Goal: Task Accomplishment & Management: Use online tool/utility

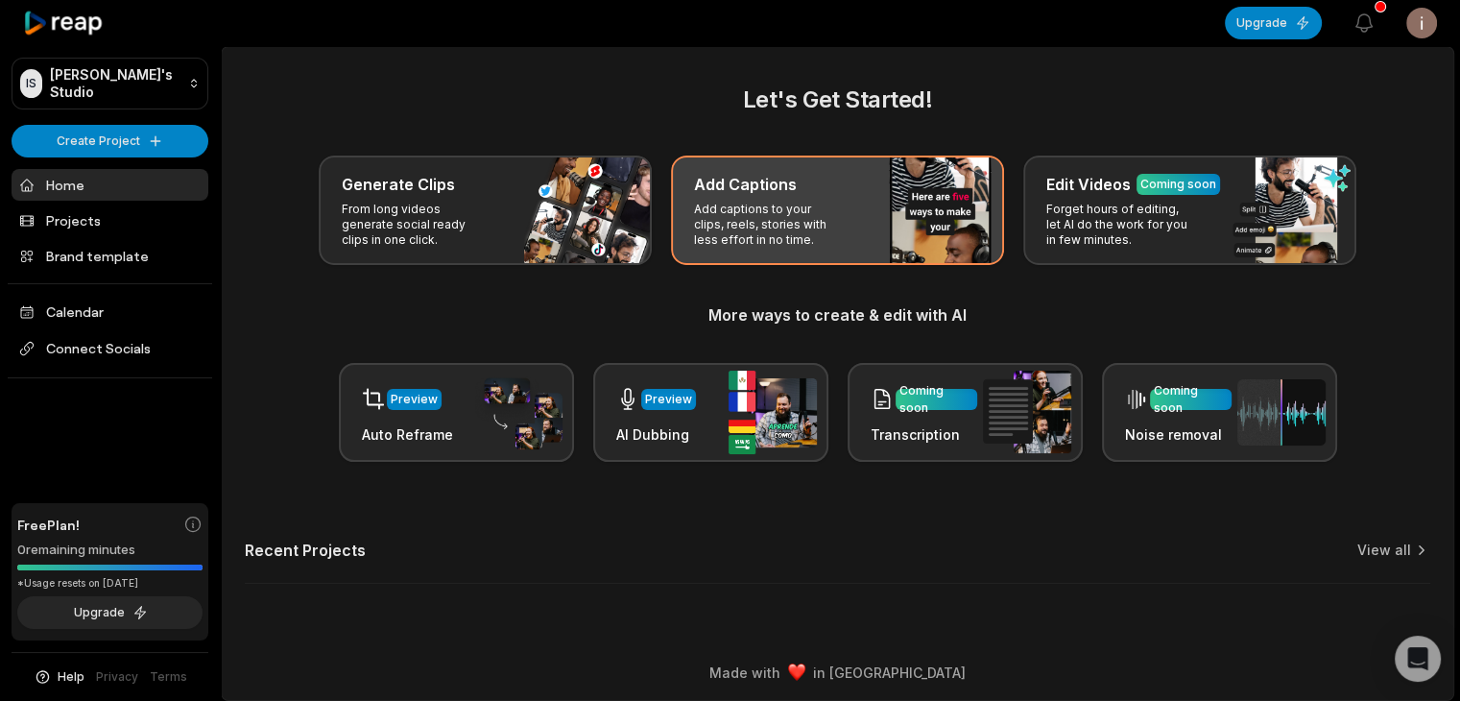
click at [859, 216] on div "Add Captions Add captions to your clips, reels, stories with less effort in no …" at bounding box center [837, 210] width 333 height 109
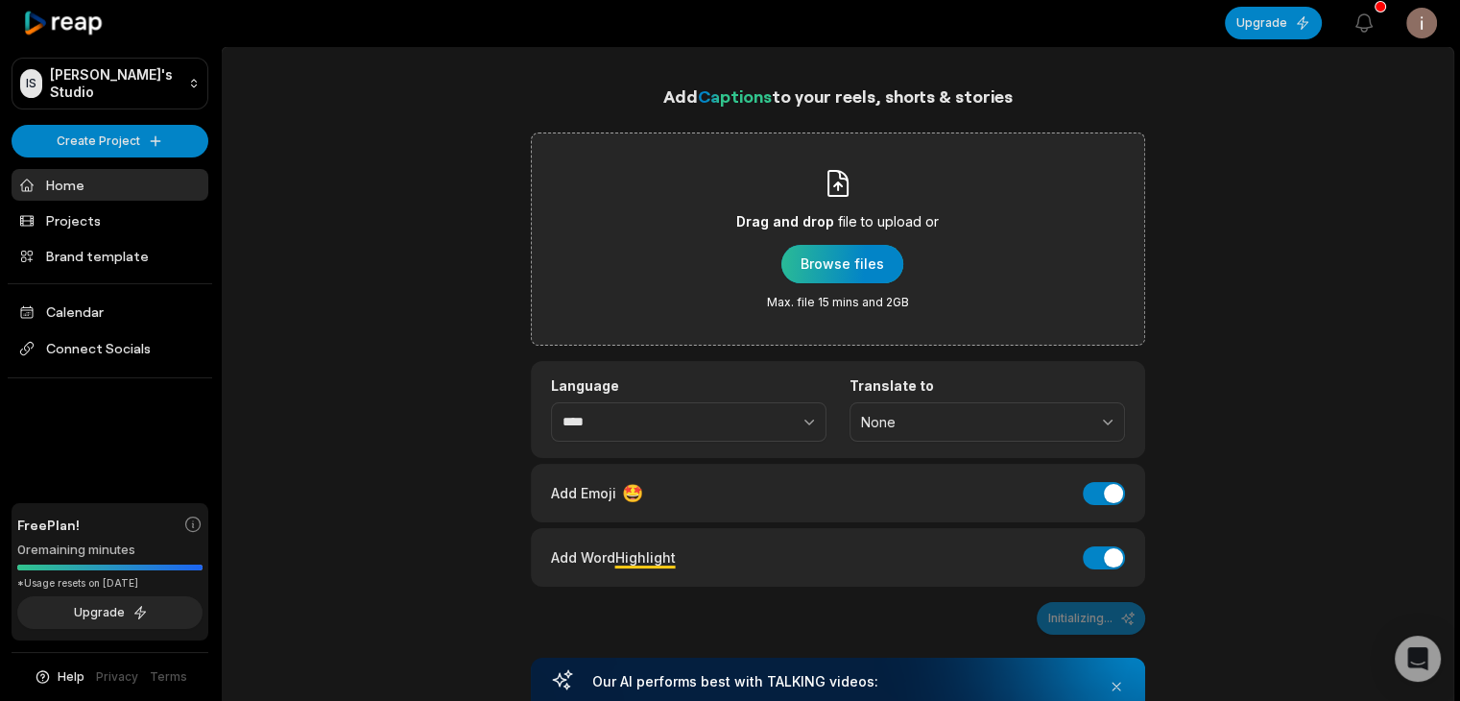
click at [803, 267] on div "button" at bounding box center [842, 264] width 122 height 38
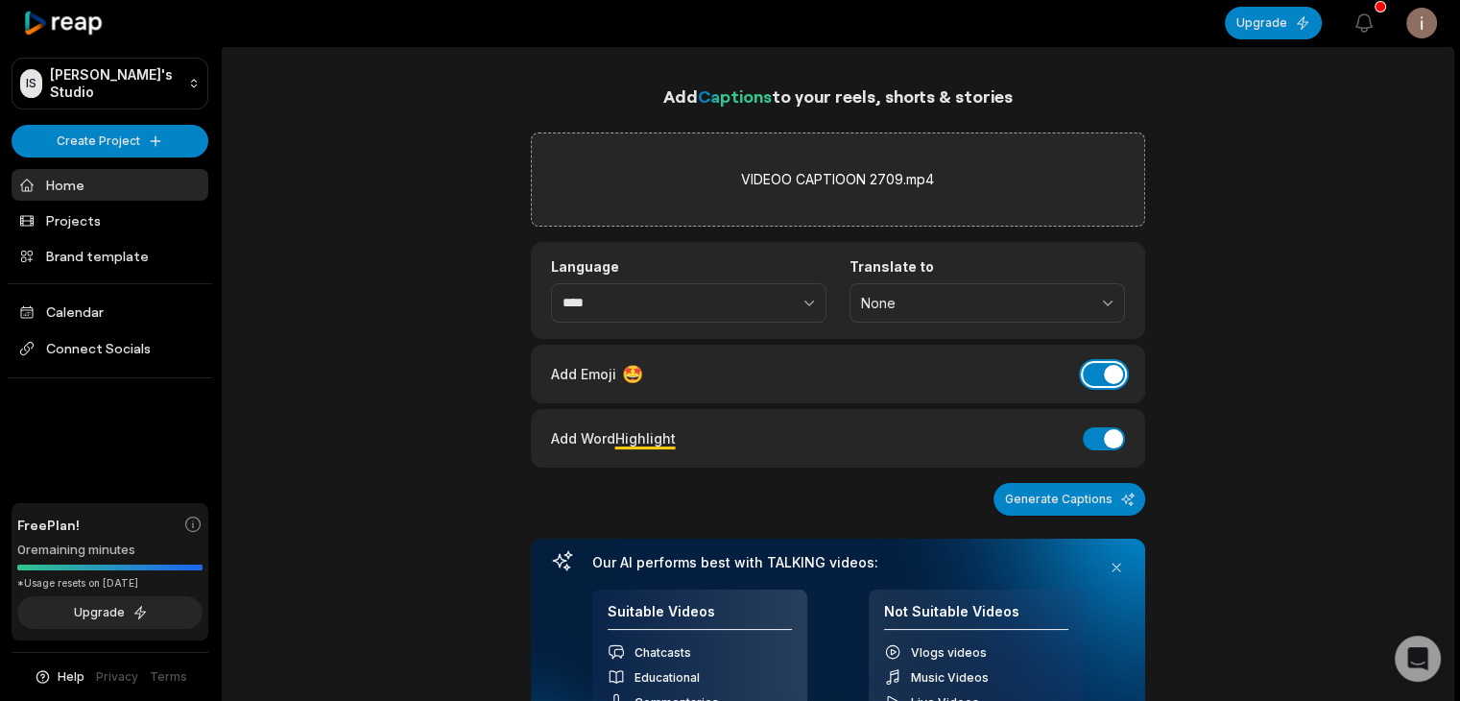
click at [1091, 363] on button "Add Emoji" at bounding box center [1104, 374] width 42 height 23
click at [1097, 492] on button "Generate Captions" at bounding box center [1070, 499] width 152 height 33
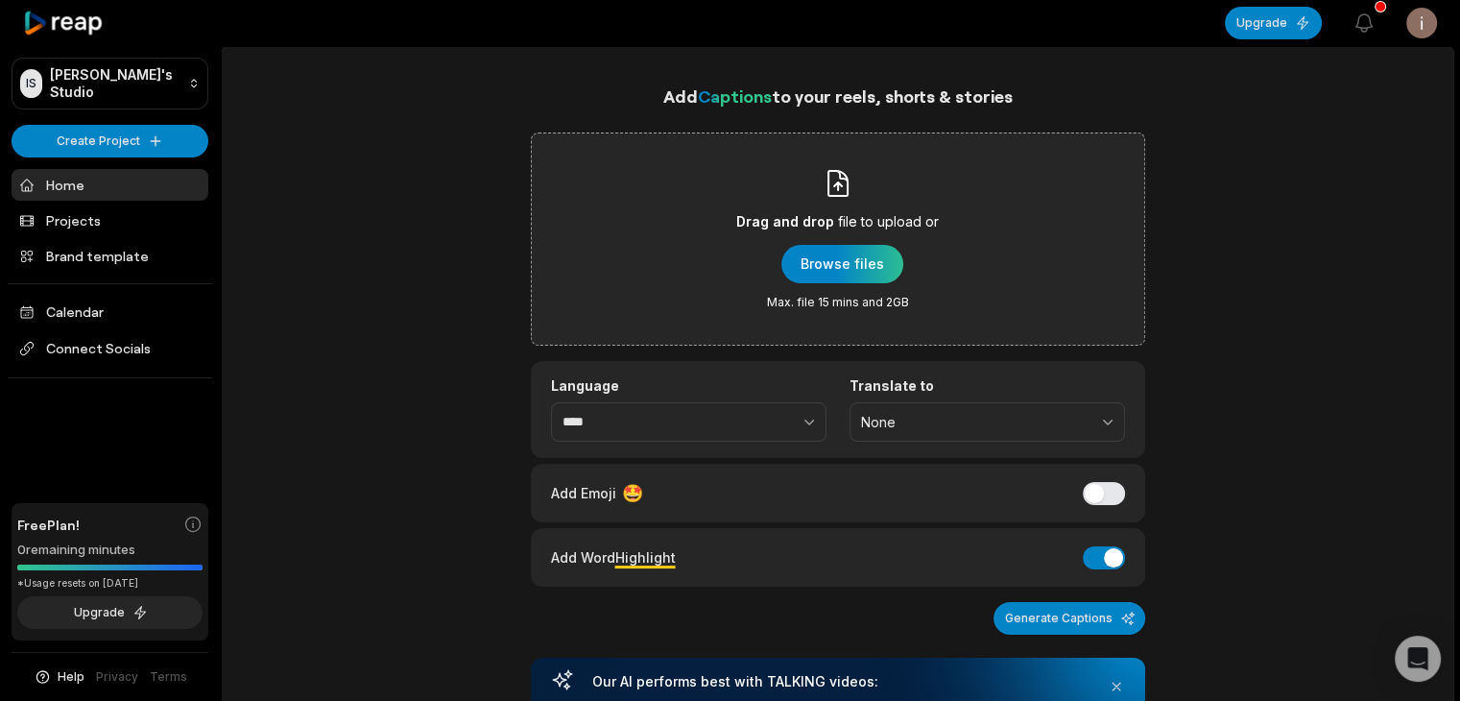
click at [845, 289] on div "Drag and drop file to upload or Browse files Max. file 15 mins and 2GB" at bounding box center [837, 239] width 203 height 142
click at [0, 0] on input "Drag and drop file to upload or Browse files Max. file 15 mins and 2GB" at bounding box center [0, 0] width 0 height 0
click at [879, 242] on div "Drag and drop file to upload or Browse files Max. file 15 mins and 2GB" at bounding box center [837, 239] width 203 height 142
click at [0, 0] on input "Drag and drop file to upload or Browse files Max. file 15 mins and 2GB" at bounding box center [0, 0] width 0 height 0
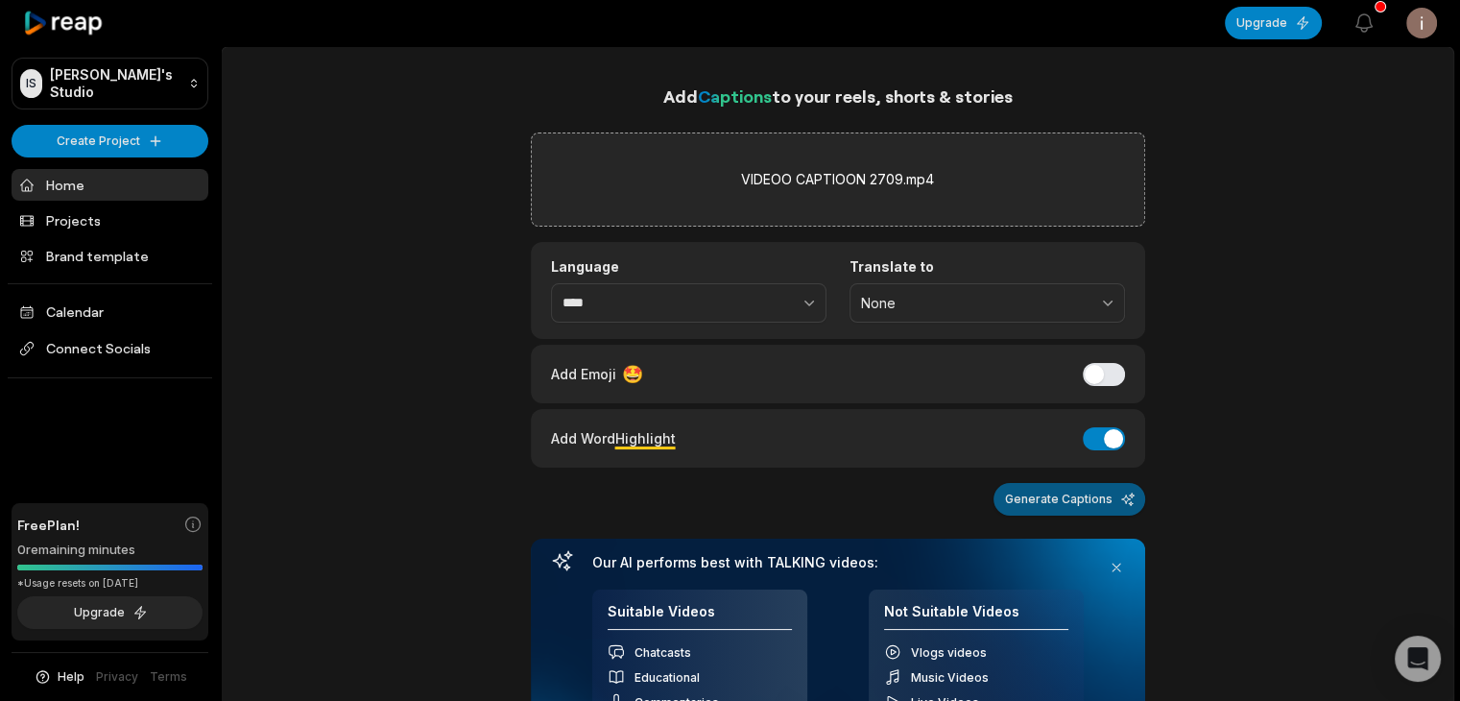
click at [1061, 492] on button "Generate Captions" at bounding box center [1070, 499] width 152 height 33
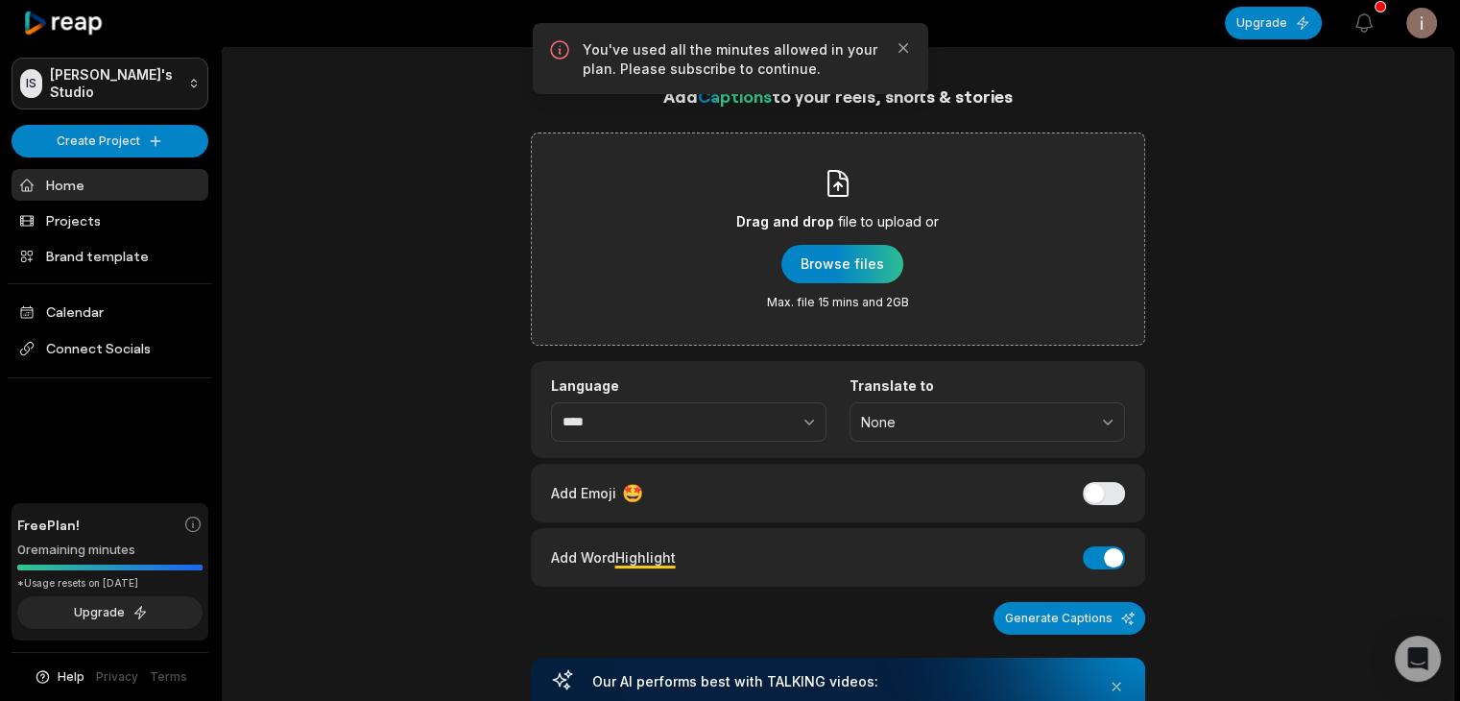
click at [196, 79] on html "IS [PERSON_NAME]'s Studio Create Project Home Projects Brand template Calendar …" at bounding box center [730, 350] width 1460 height 701
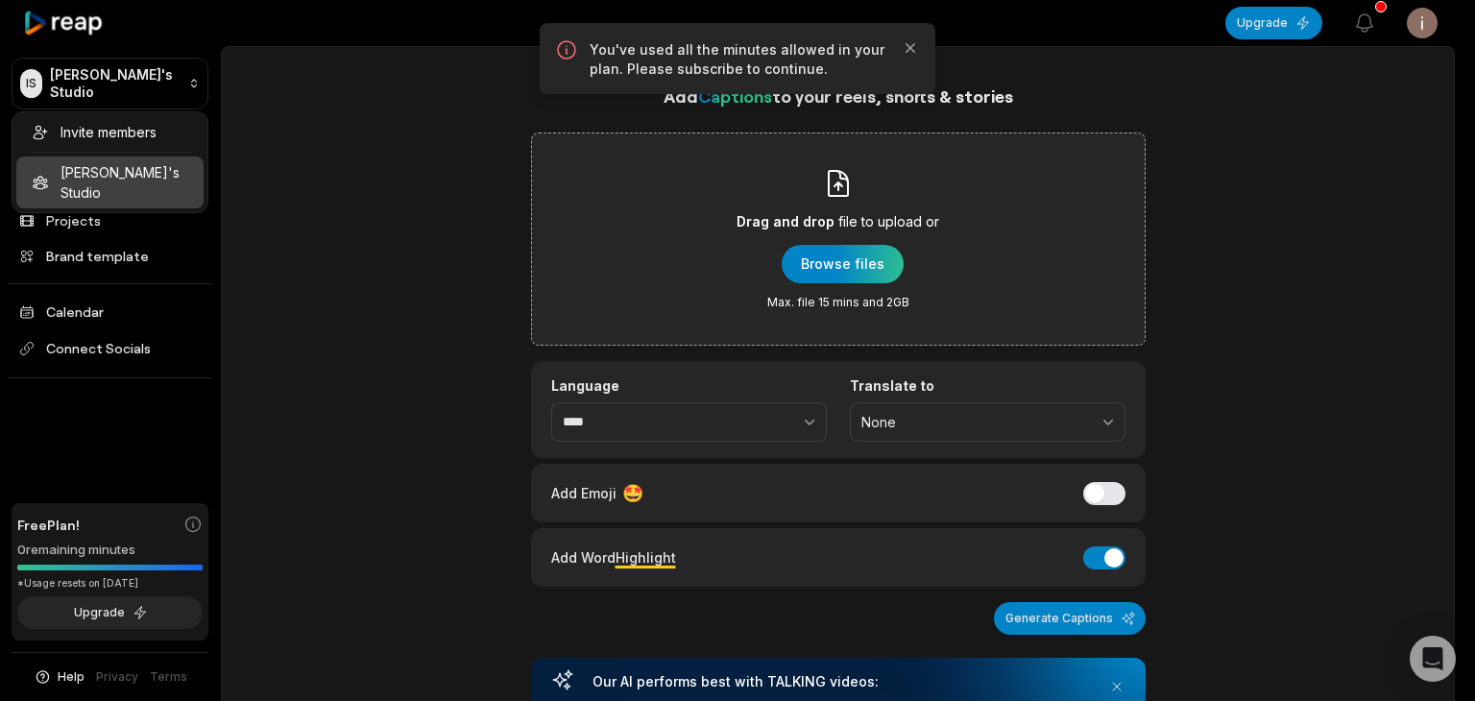
click at [294, 138] on html "IS [PERSON_NAME]'s Studio Create Project Home Projects Brand template Calendar …" at bounding box center [737, 350] width 1475 height 701
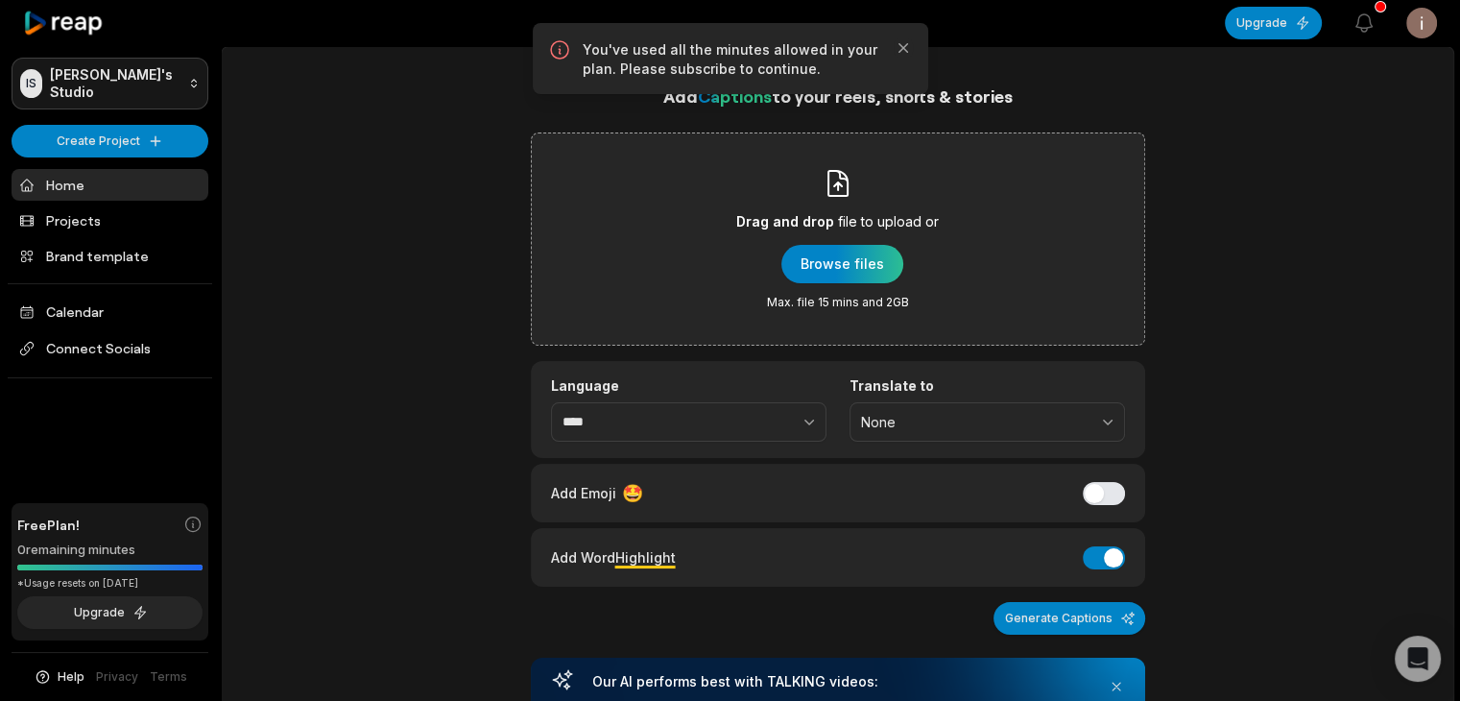
click at [204, 84] on html "IS [PERSON_NAME]'s Studio Create Project Home Projects Brand template Calendar …" at bounding box center [730, 350] width 1460 height 701
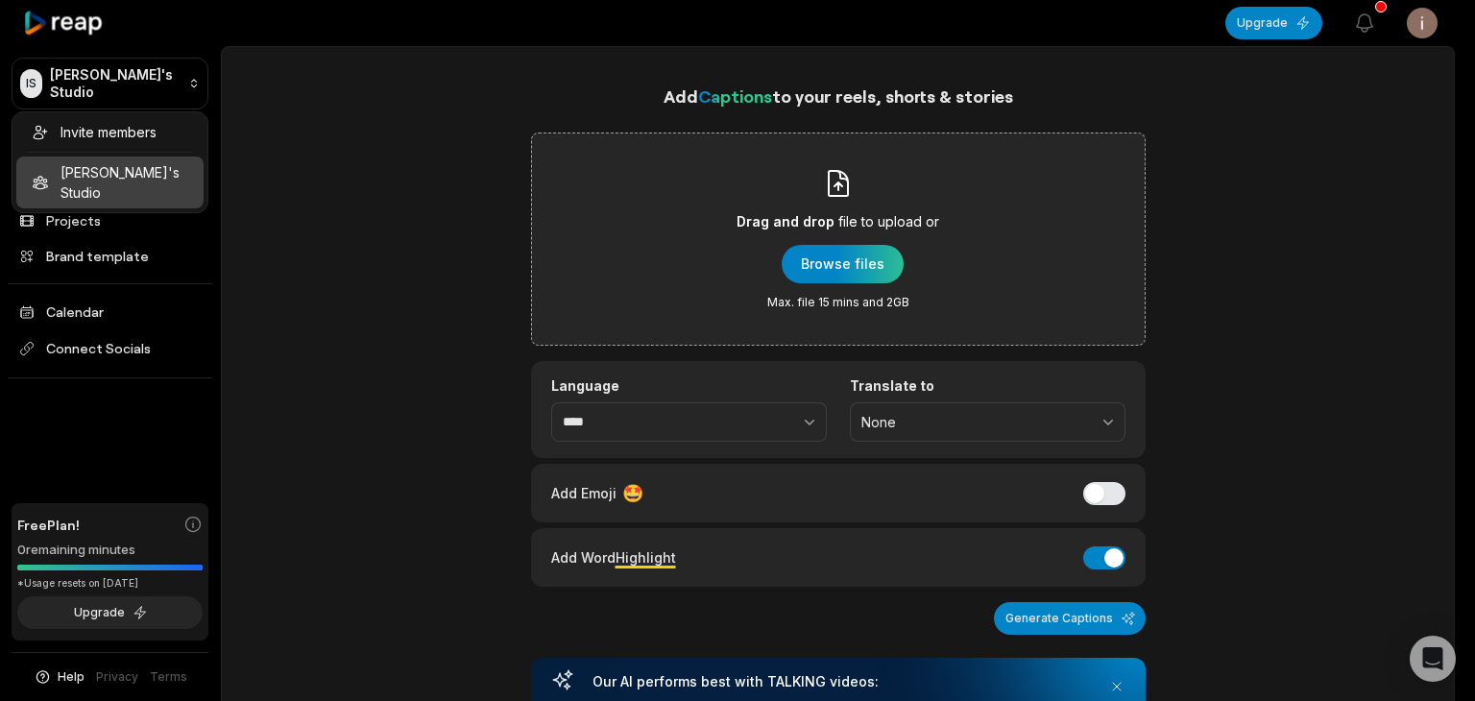
click at [183, 84] on html "IS [PERSON_NAME]'s Studio Create Project Home Projects Brand template Calendar …" at bounding box center [737, 350] width 1475 height 701
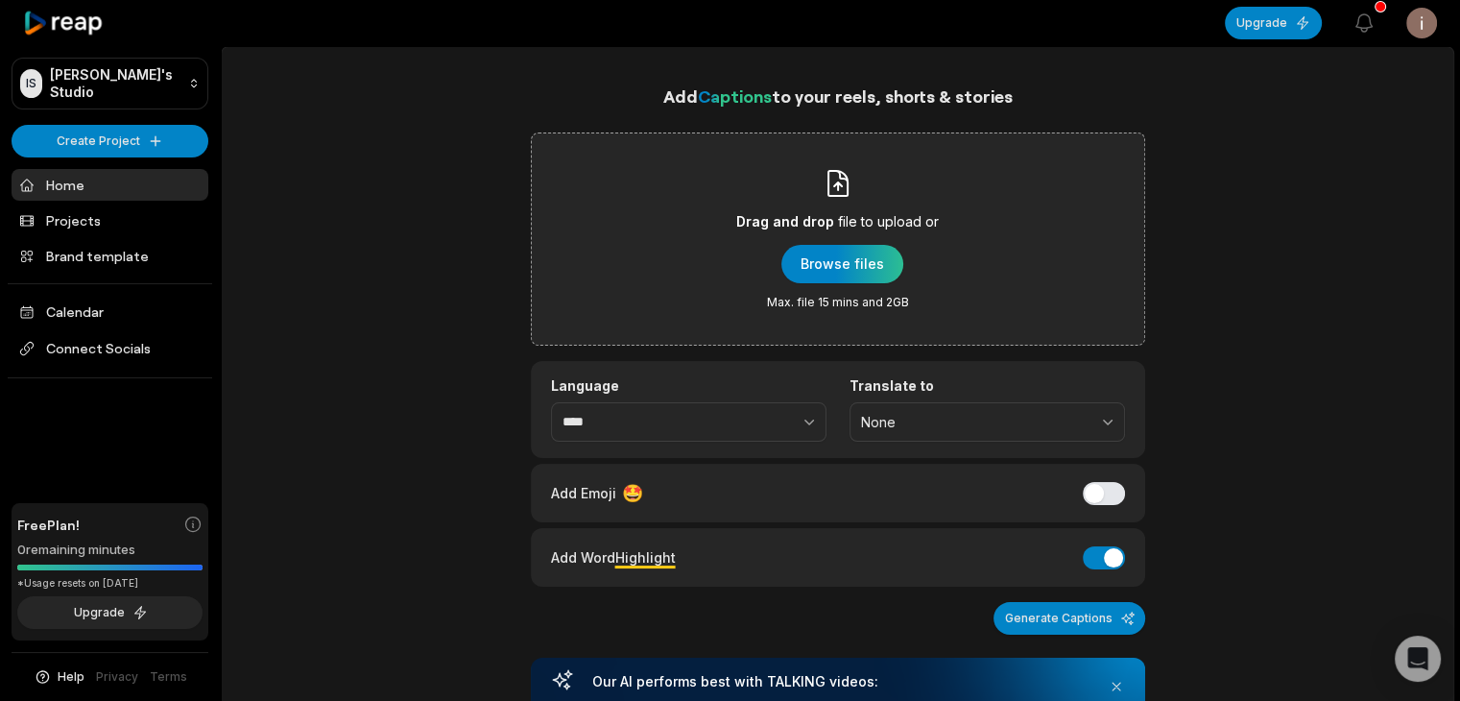
click at [411, 372] on div "Add Captions to your reels, shorts & stories Drag and drop file to upload or Br…" at bounding box center [838, 577] width 1232 height 988
